Goal: Task Accomplishment & Management: Use online tool/utility

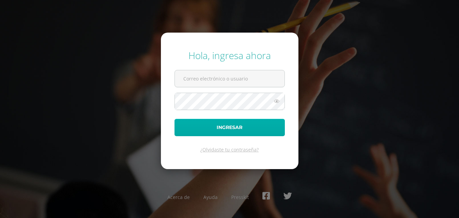
type input "2019019@colegiobelga.edu.gt"
click at [226, 131] on button "Ingresar" at bounding box center [229, 127] width 110 height 17
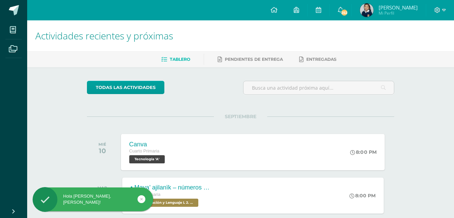
click at [172, 152] on div "Canva Cuarto Primaria Tecnología 'A'" at bounding box center [148, 152] width 54 height 36
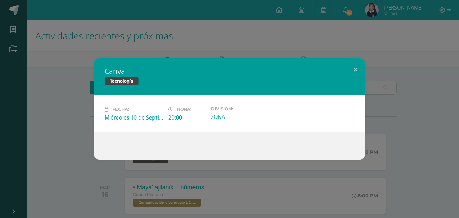
click at [327, 82] on div "Tecnología" at bounding box center [229, 82] width 250 height 10
click at [359, 67] on button at bounding box center [355, 69] width 19 height 23
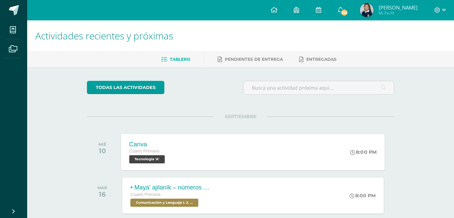
click at [374, 141] on div "8:00 PM" at bounding box center [367, 152] width 36 height 36
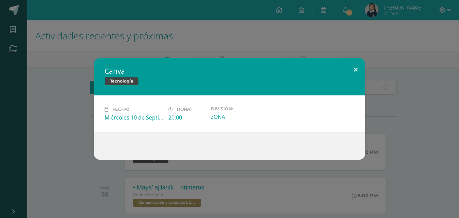
click at [357, 64] on button at bounding box center [355, 69] width 19 height 23
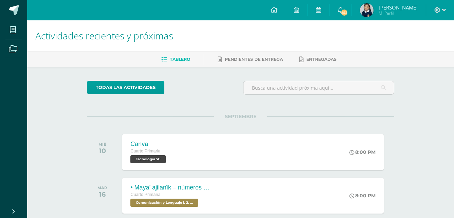
click at [423, 112] on div "Actividades recientes y próximas Tablero Pendientes de entrega Entregadas todas…" at bounding box center [240, 157] width 426 height 275
drag, startPoint x: 197, startPoint y: 33, endPoint x: 190, endPoint y: 63, distance: 31.0
click at [190, 63] on div "Actividades recientes y próximas Tablero Pendientes de entrega Entregadas todas…" at bounding box center [240, 157] width 426 height 275
click at [330, 152] on icon at bounding box center [333, 152] width 7 height 6
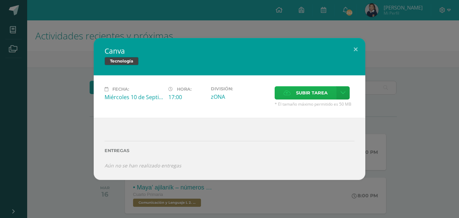
click at [304, 97] on span "Subir tarea" at bounding box center [312, 93] width 32 height 13
click at [0, 0] on input "Subir tarea" at bounding box center [0, 0] width 0 height 0
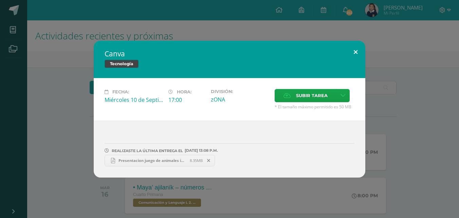
click at [351, 51] on button at bounding box center [355, 52] width 19 height 23
